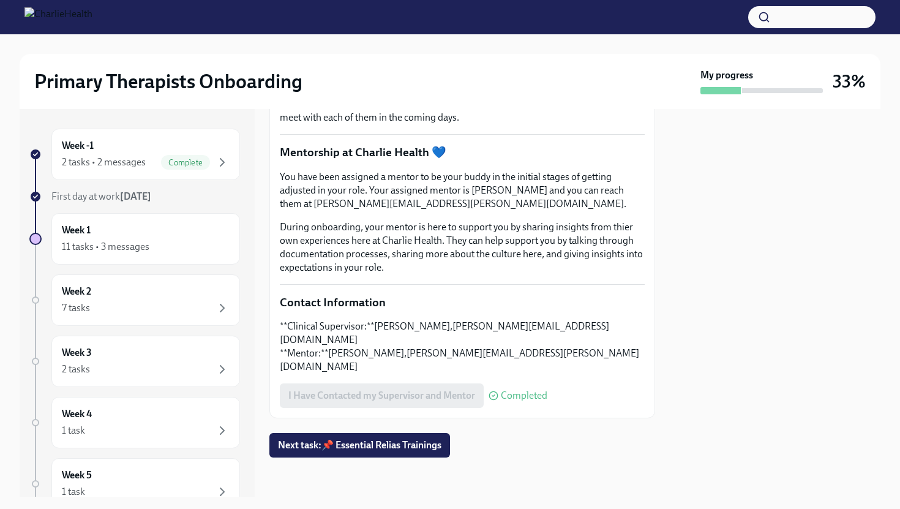
scroll to position [288, 0]
click at [376, 444] on span "Next task : 📌 Essential Relias Trainings" at bounding box center [359, 445] width 163 height 12
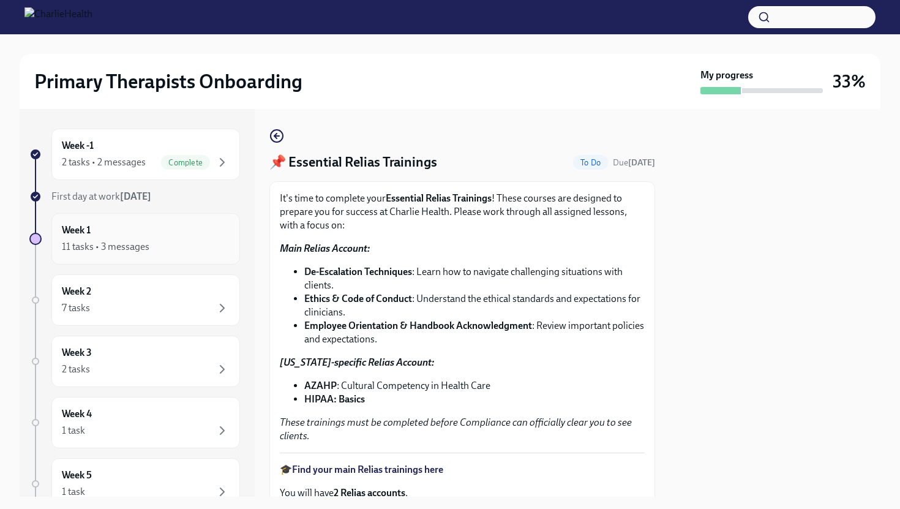
click at [127, 245] on div "11 tasks • 3 messages" at bounding box center [106, 246] width 88 height 13
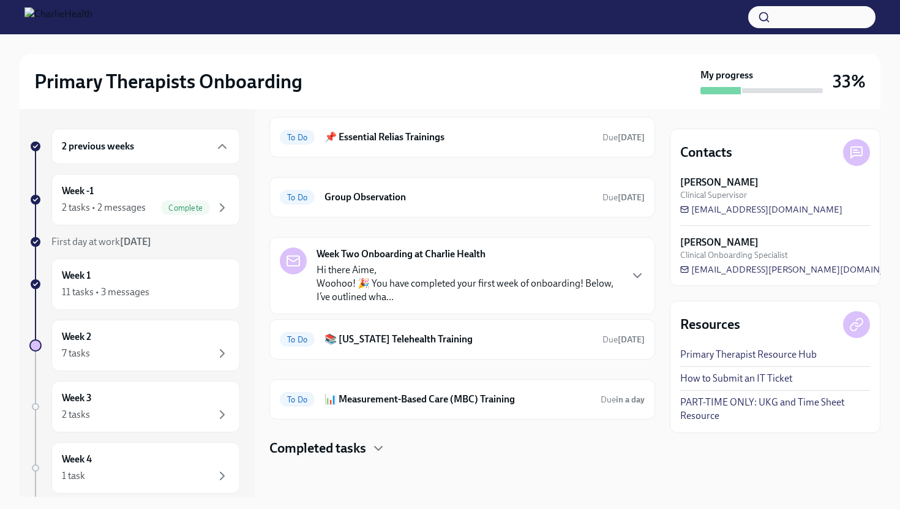
scroll to position [357, 0]
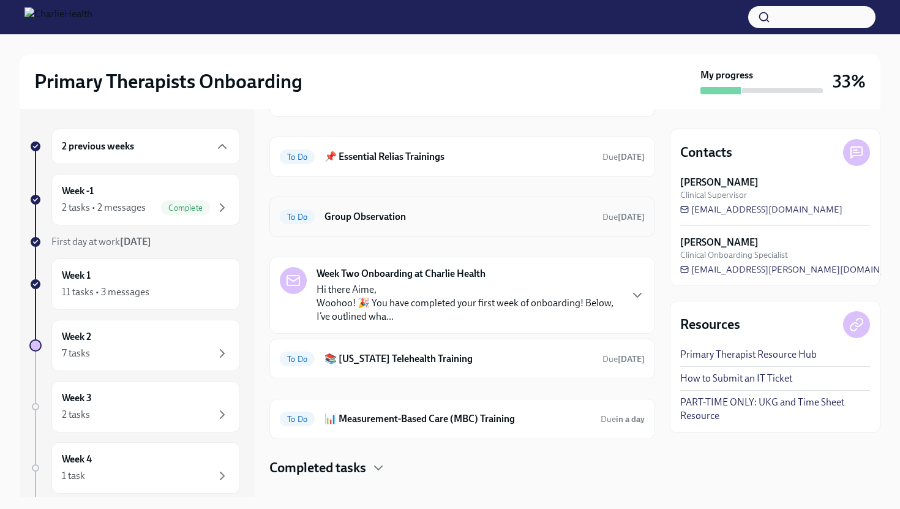
click at [419, 213] on h6 "Group Observation" at bounding box center [458, 216] width 268 height 13
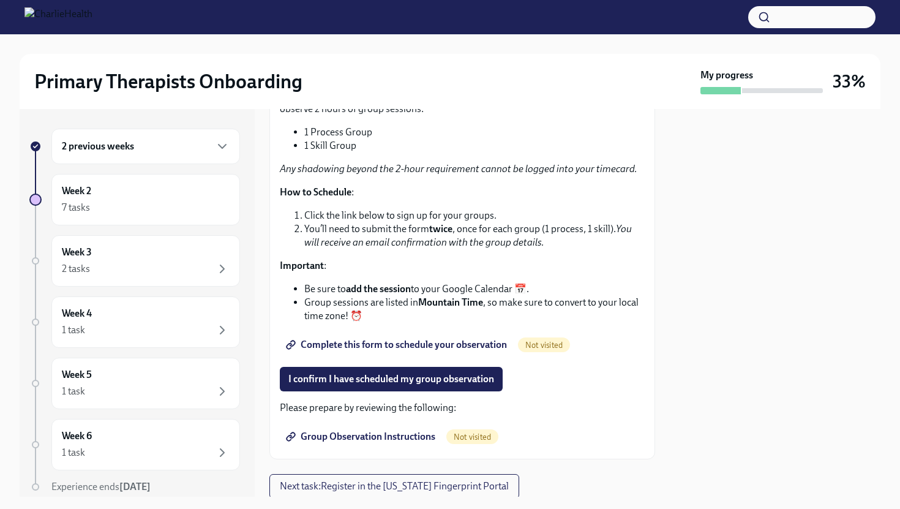
scroll to position [171, 0]
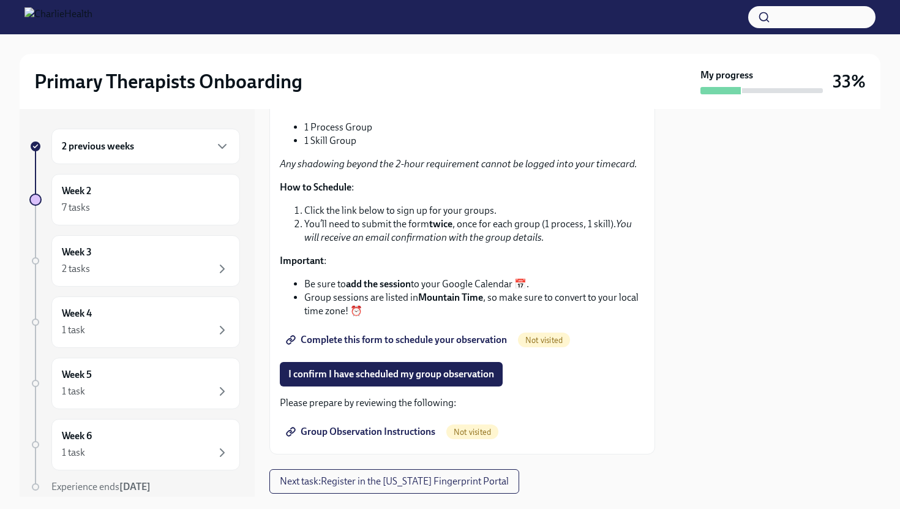
click at [390, 342] on span "Complete this form to schedule your observation" at bounding box center [397, 340] width 219 height 12
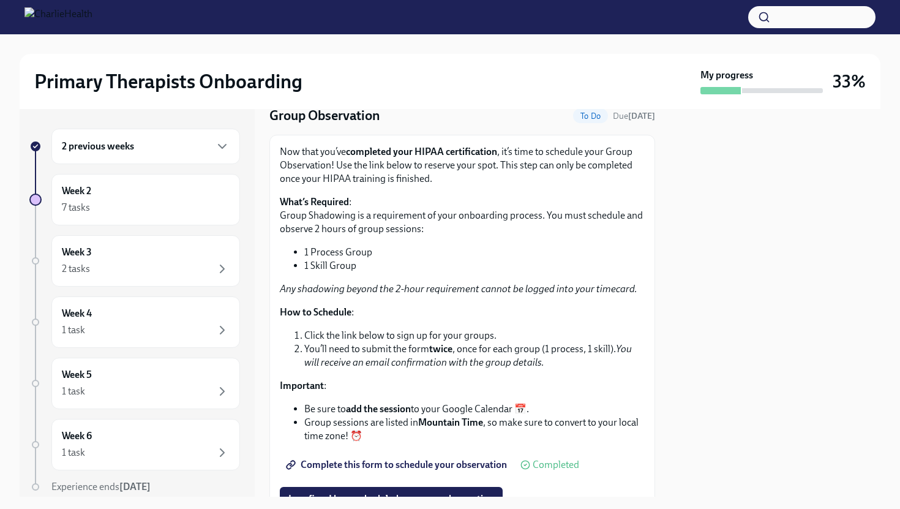
scroll to position [0, 0]
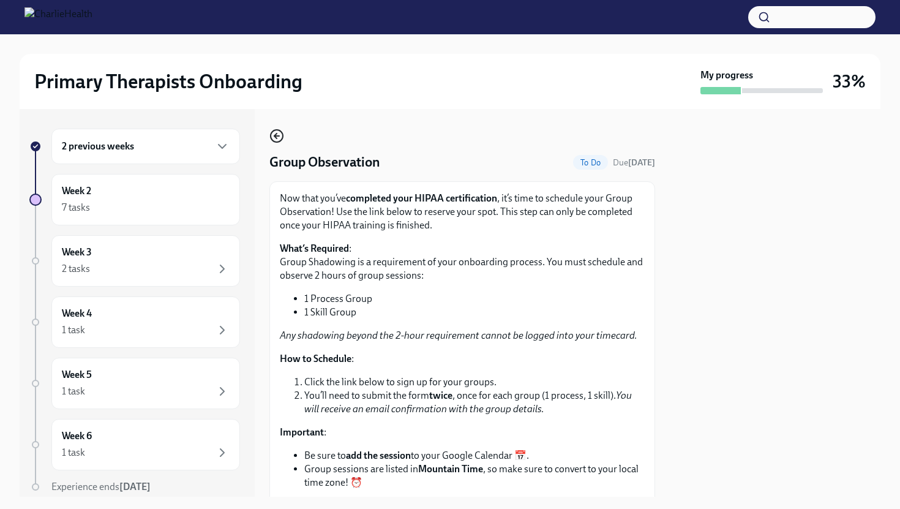
click at [279, 133] on icon "button" at bounding box center [276, 136] width 15 height 15
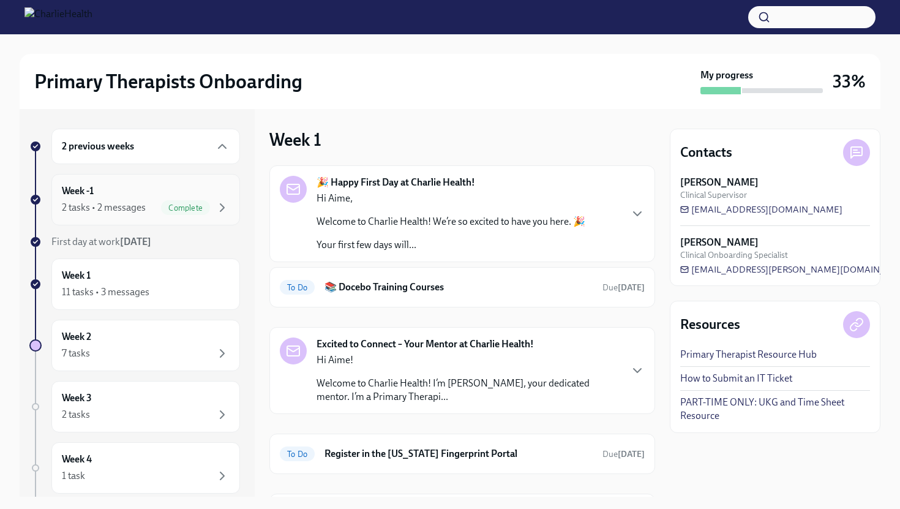
click at [189, 212] on div "Complete" at bounding box center [185, 207] width 49 height 15
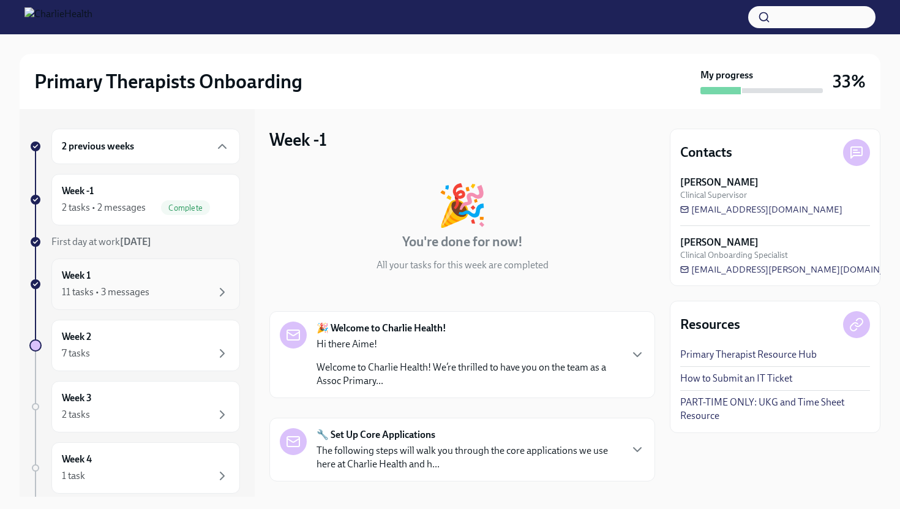
click at [176, 279] on div "Week 1 11 tasks • 3 messages" at bounding box center [146, 284] width 168 height 31
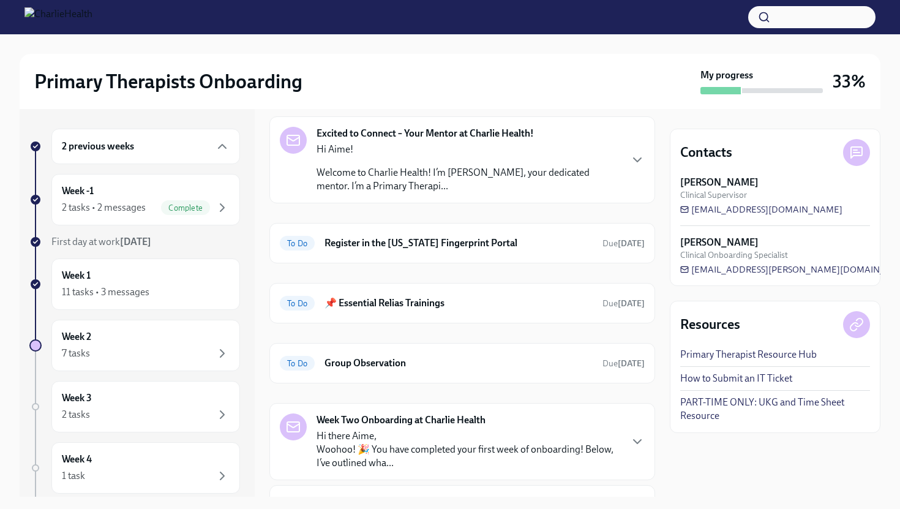
scroll to position [210, 0]
click at [338, 315] on div "To Do 📌 Essential Relias Trainings Due [DATE]" at bounding box center [462, 303] width 386 height 40
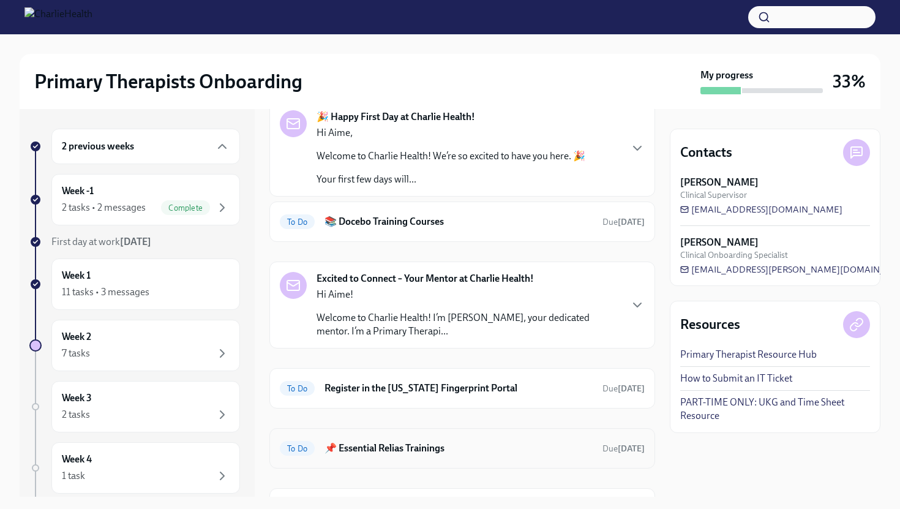
scroll to position [0, 0]
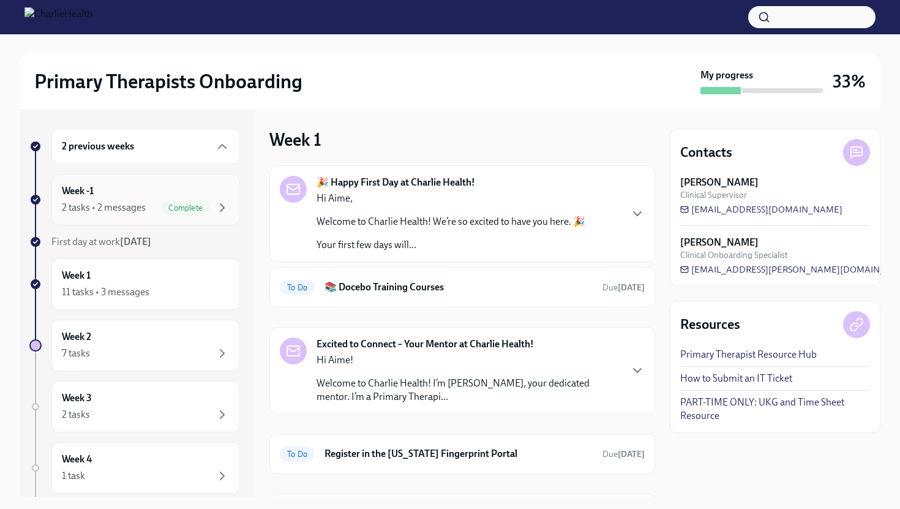
click at [188, 201] on div "Complete" at bounding box center [185, 207] width 49 height 15
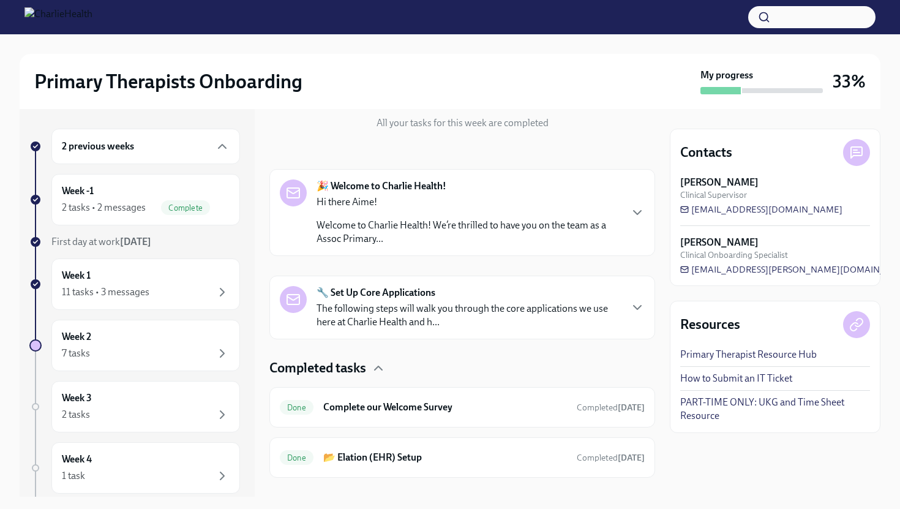
scroll to position [162, 0]
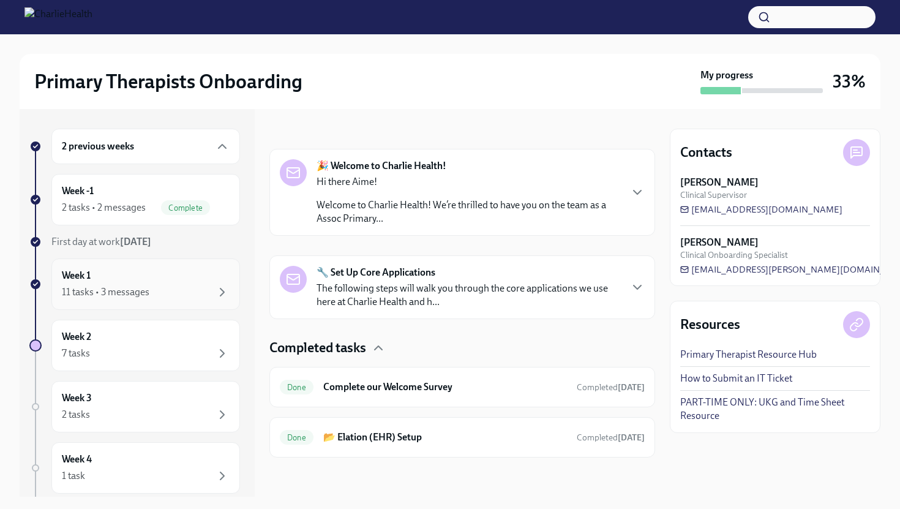
click at [133, 275] on div "Week 1 11 tasks • 3 messages" at bounding box center [146, 284] width 168 height 31
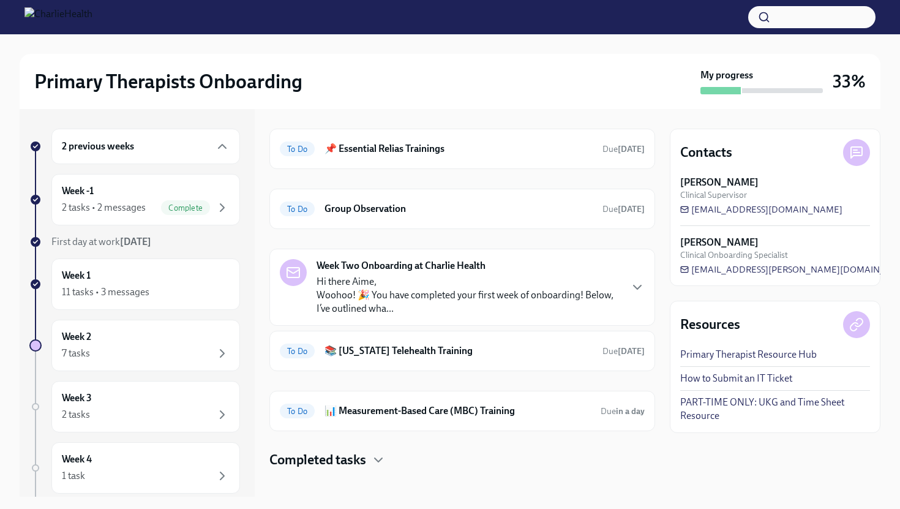
scroll to position [370, 0]
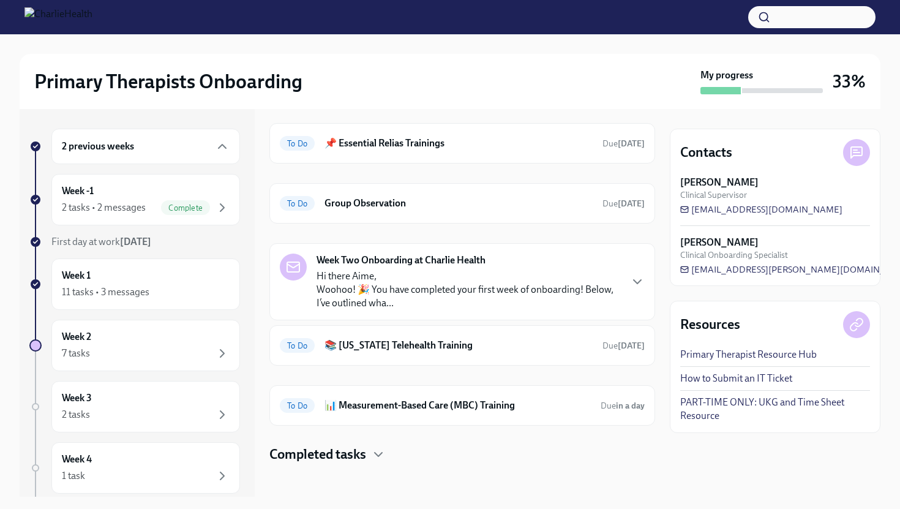
click at [360, 284] on p "Hi there [PERSON_NAME], Woohoo! 🎉 You have completed your first week of onboard…" at bounding box center [468, 289] width 304 height 40
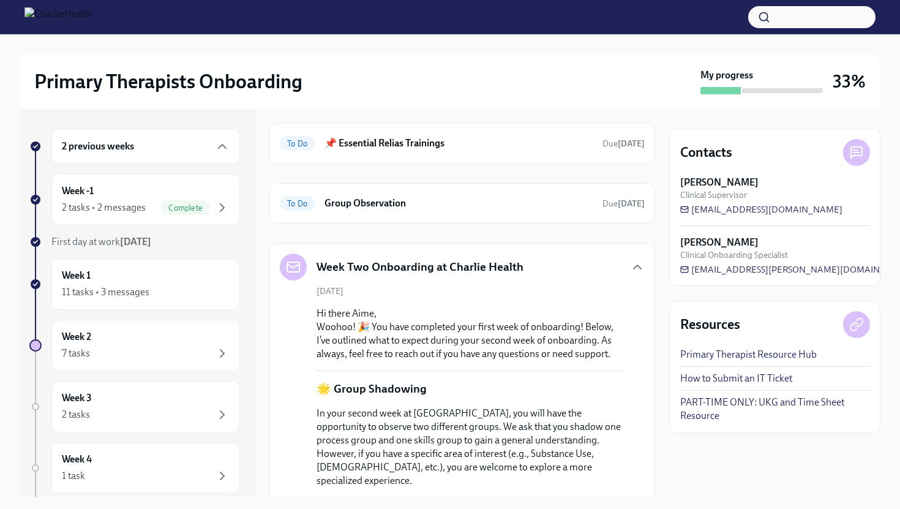
scroll to position [763, 0]
